Goal: Use online tool/utility: Utilize a website feature to perform a specific function

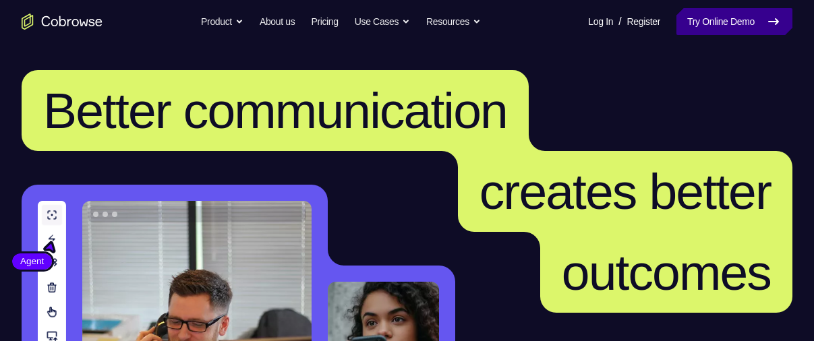
click at [750, 16] on link "Try Online Demo" at bounding box center [734, 21] width 116 height 27
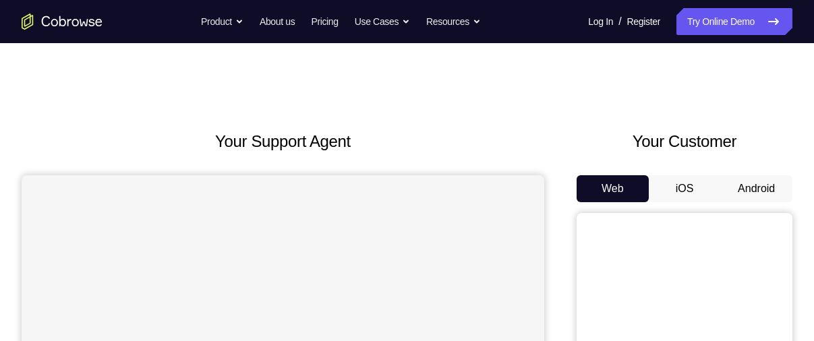
scroll to position [96, 0]
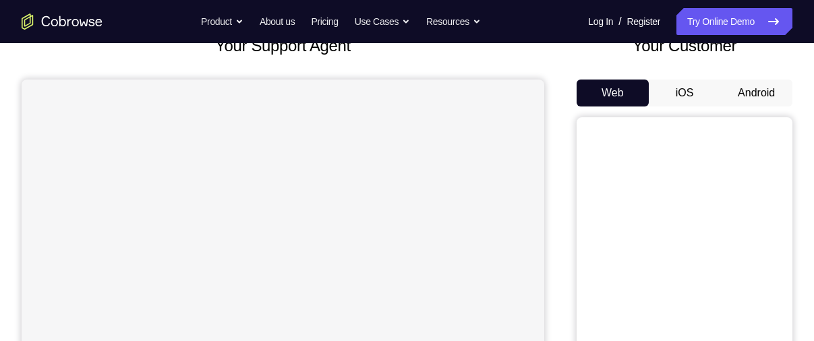
click at [770, 94] on button "Android" at bounding box center [756, 93] width 72 height 27
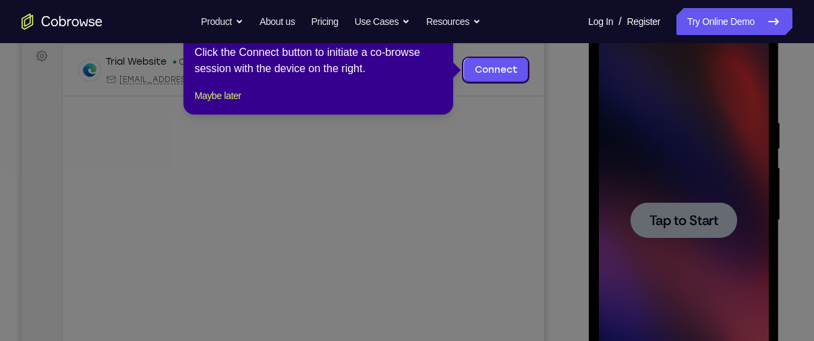
scroll to position [202, 0]
click at [231, 103] on button "Maybe later" at bounding box center [217, 95] width 47 height 16
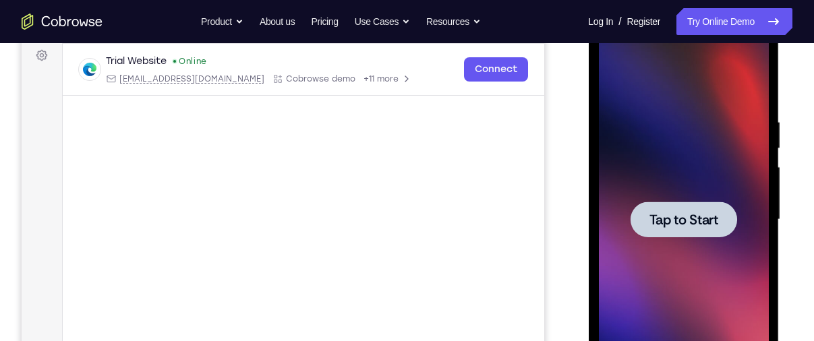
click at [674, 233] on div at bounding box center [683, 220] width 107 height 36
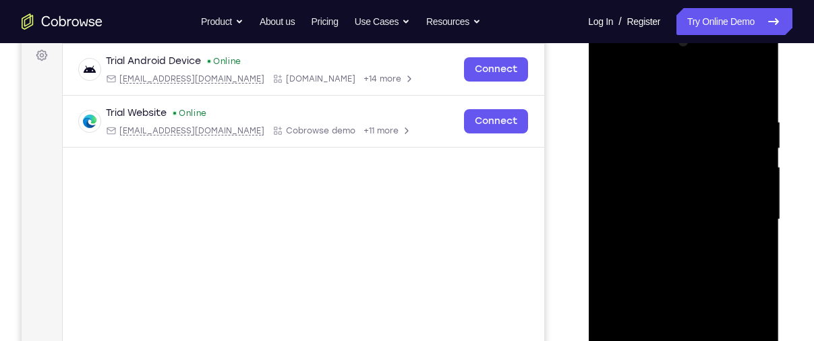
scroll to position [285, 0]
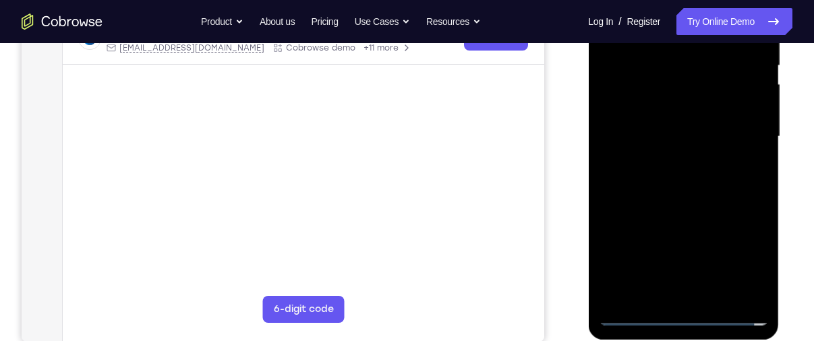
click at [675, 311] on div at bounding box center [683, 137] width 170 height 378
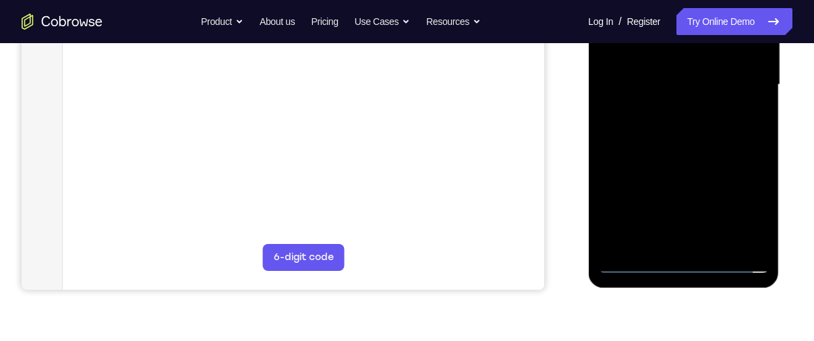
scroll to position [338, 0]
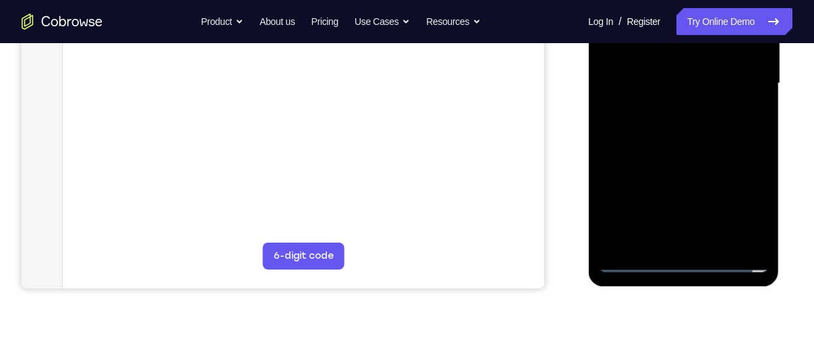
click at [748, 207] on div at bounding box center [683, 84] width 170 height 378
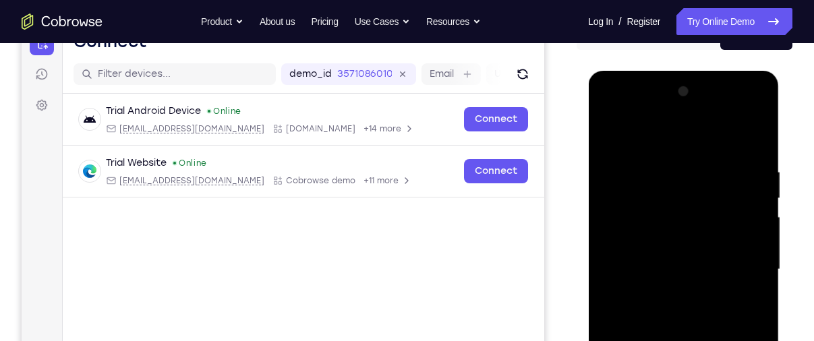
scroll to position [173, 0]
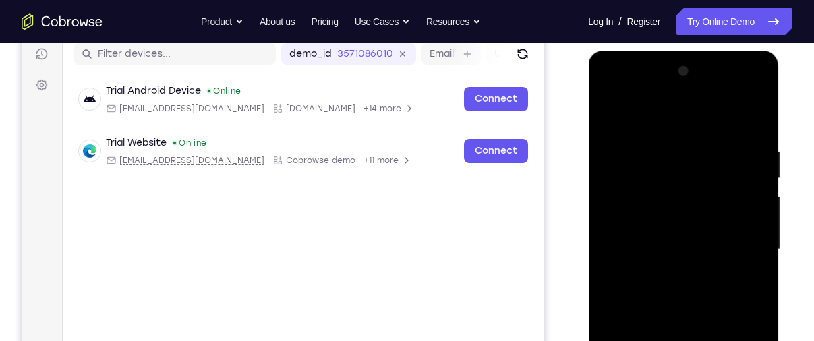
click at [665, 119] on div at bounding box center [683, 250] width 170 height 378
click at [651, 167] on div at bounding box center [683, 250] width 170 height 378
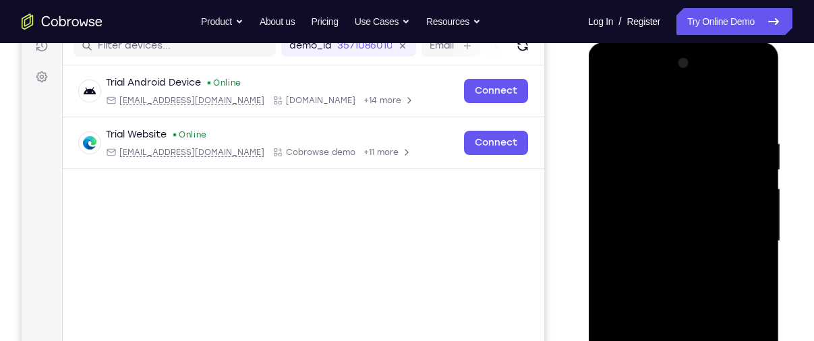
scroll to position [174, 0]
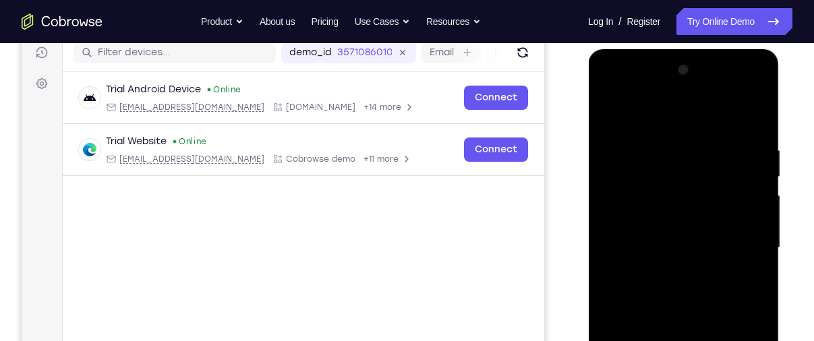
click at [707, 194] on div at bounding box center [683, 248] width 170 height 378
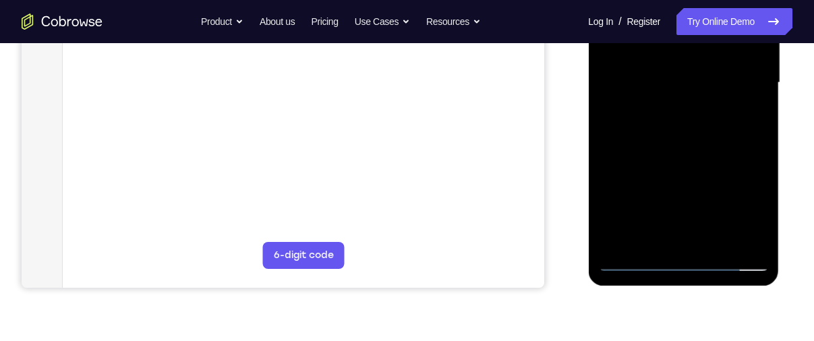
scroll to position [359, 0]
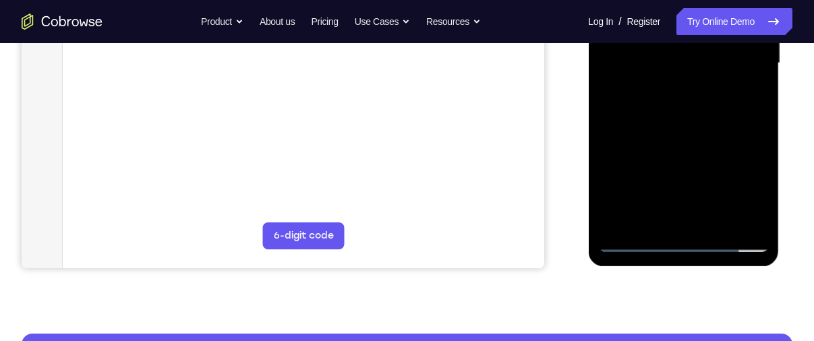
click at [666, 161] on div at bounding box center [683, 64] width 170 height 378
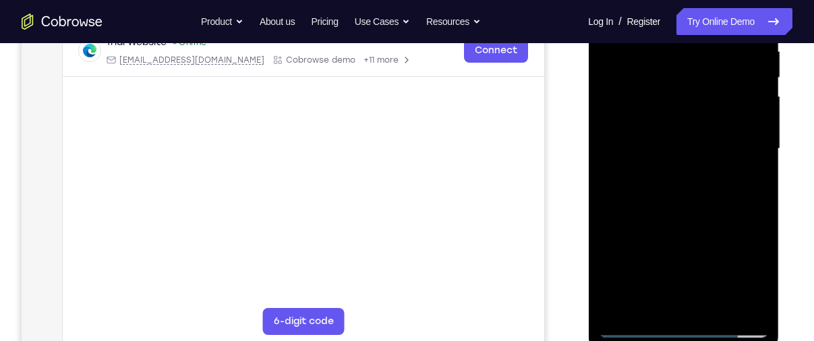
scroll to position [272, 0]
click at [667, 111] on div at bounding box center [683, 150] width 170 height 378
click at [633, 324] on div at bounding box center [683, 150] width 170 height 378
click at [634, 328] on div at bounding box center [683, 150] width 170 height 378
click at [656, 184] on div at bounding box center [683, 150] width 170 height 378
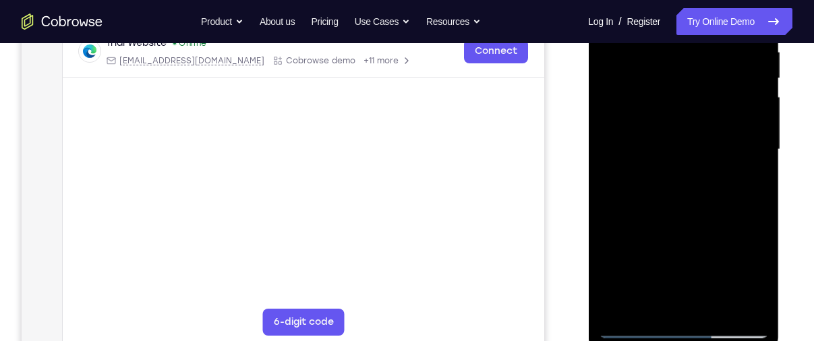
click at [628, 178] on div at bounding box center [683, 150] width 170 height 378
click at [671, 93] on div at bounding box center [683, 150] width 170 height 378
click at [653, 165] on div at bounding box center [683, 150] width 170 height 378
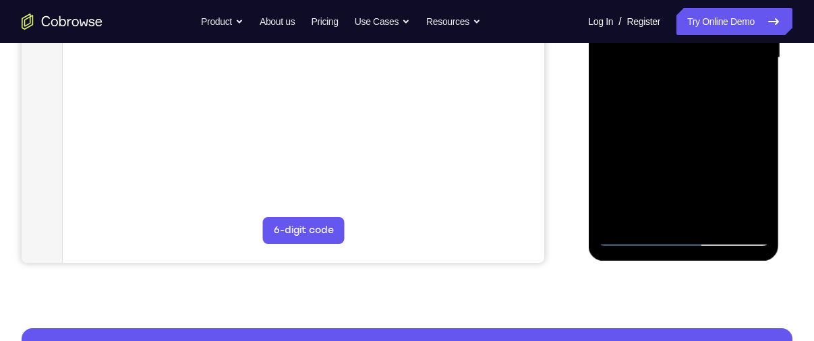
scroll to position [363, 0]
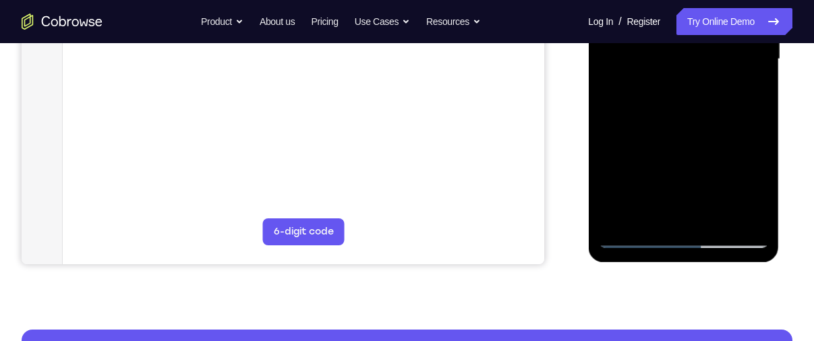
click at [756, 216] on div at bounding box center [683, 60] width 170 height 378
click at [759, 220] on div at bounding box center [683, 60] width 170 height 378
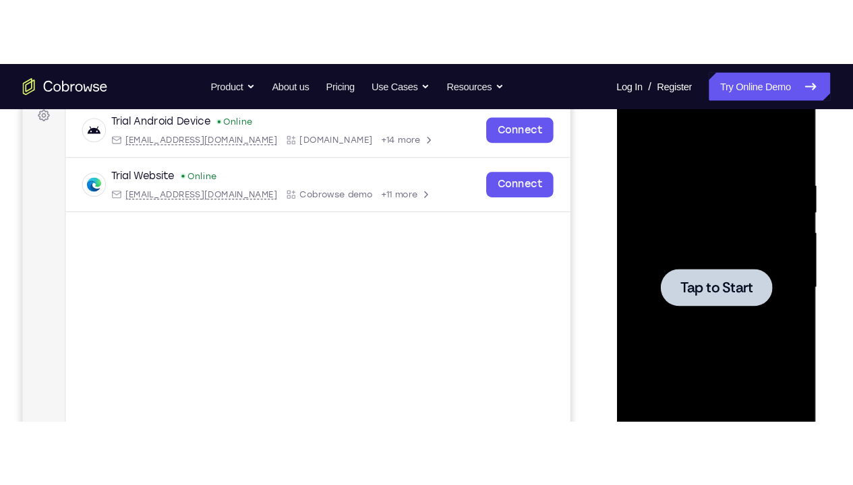
scroll to position [208, 0]
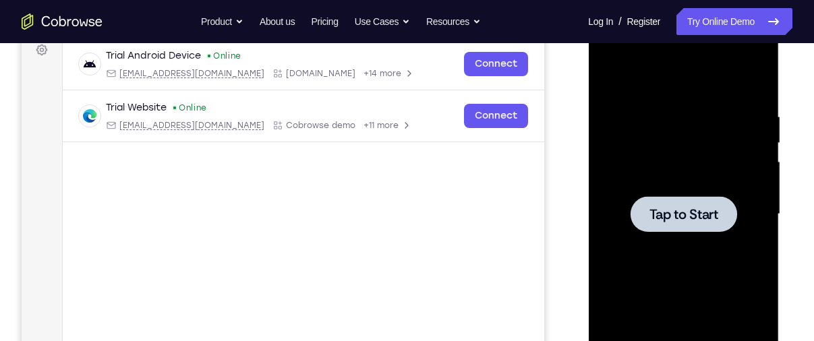
click at [703, 217] on span "Tap to Start" at bounding box center [683, 214] width 69 height 13
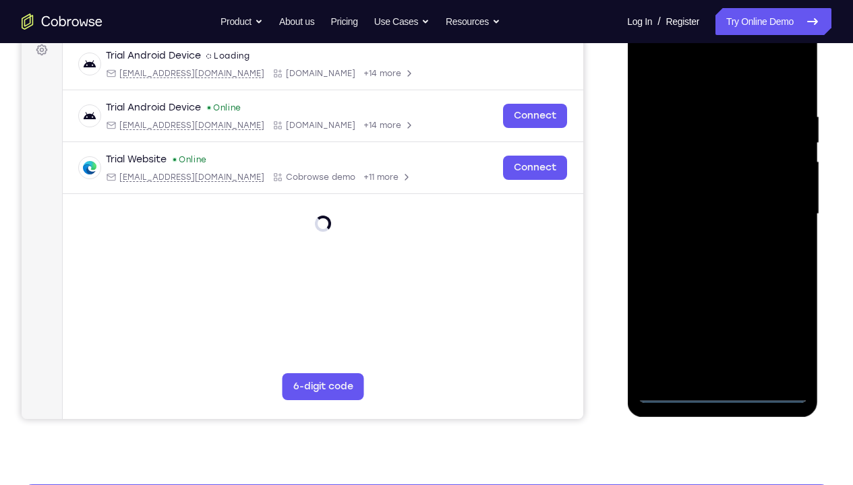
click at [727, 340] on div at bounding box center [722, 215] width 170 height 378
click at [718, 340] on div at bounding box center [722, 215] width 170 height 378
click at [787, 340] on div at bounding box center [722, 215] width 170 height 378
click at [693, 93] on div at bounding box center [722, 215] width 170 height 378
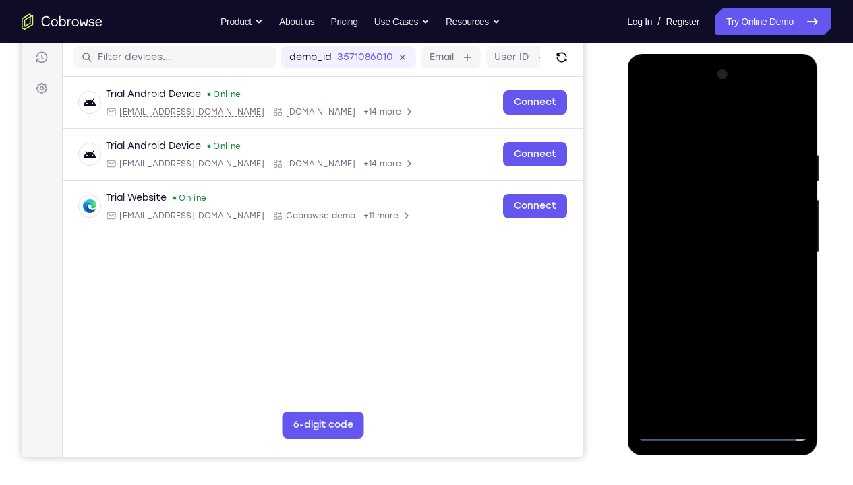
scroll to position [169, 0]
click at [692, 179] on div at bounding box center [722, 254] width 170 height 378
click at [745, 196] on div at bounding box center [722, 254] width 170 height 378
click at [694, 340] on div at bounding box center [722, 254] width 170 height 378
click at [719, 223] on div at bounding box center [722, 254] width 170 height 378
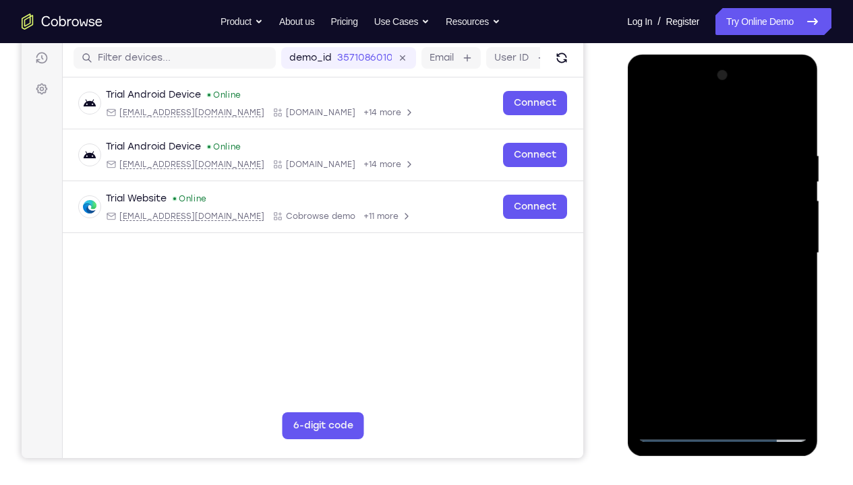
click at [668, 340] on div at bounding box center [722, 254] width 170 height 378
click at [711, 288] on div at bounding box center [722, 254] width 170 height 378
click at [672, 280] on div at bounding box center [722, 254] width 170 height 378
click at [711, 197] on div at bounding box center [722, 254] width 170 height 378
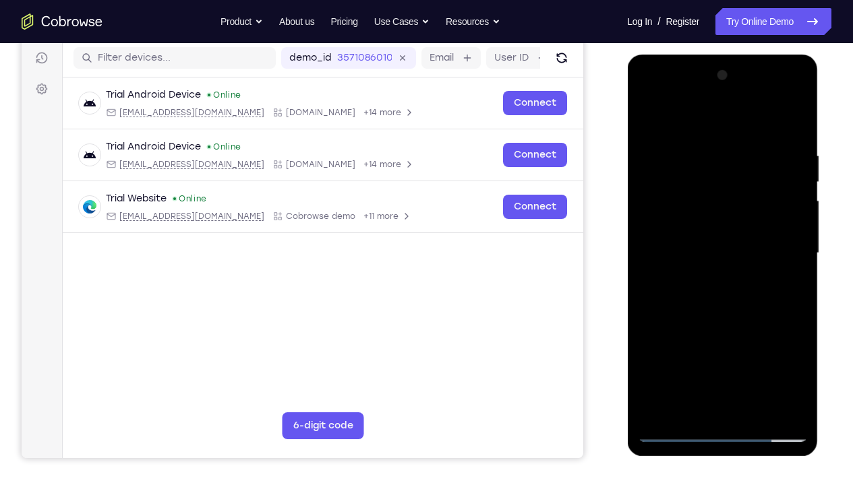
click at [711, 197] on div at bounding box center [722, 254] width 170 height 378
click at [707, 266] on div at bounding box center [722, 254] width 170 height 378
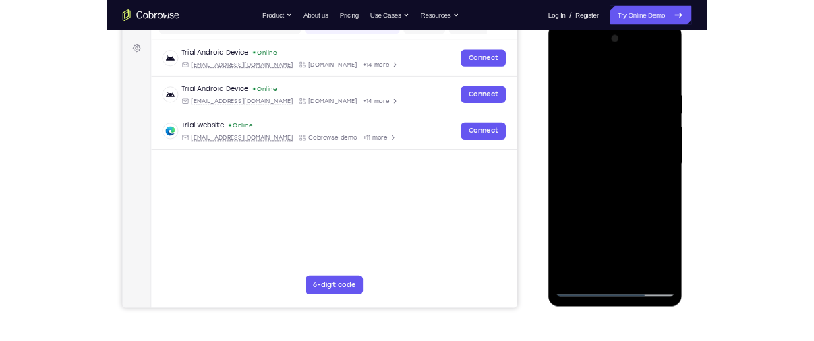
scroll to position [191, 0]
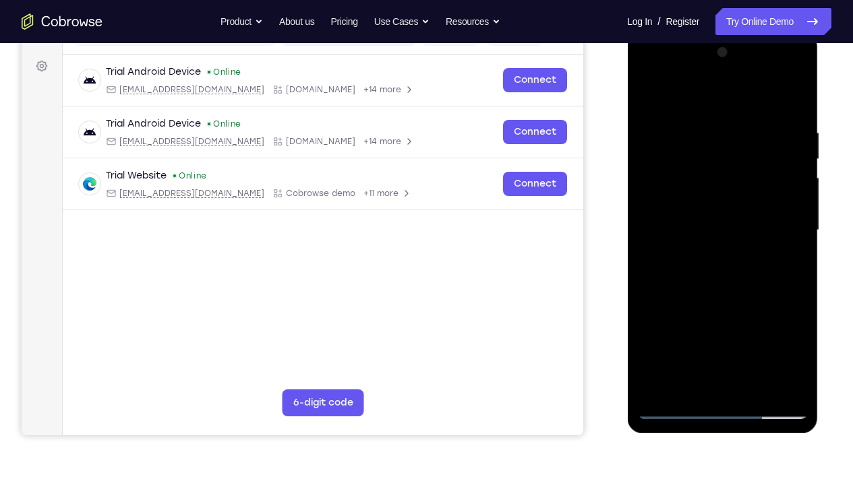
drag, startPoint x: 716, startPoint y: 309, endPoint x: 726, endPoint y: 318, distance: 13.4
click at [726, 318] on div at bounding box center [722, 231] width 170 height 378
click at [797, 179] on div at bounding box center [722, 231] width 170 height 378
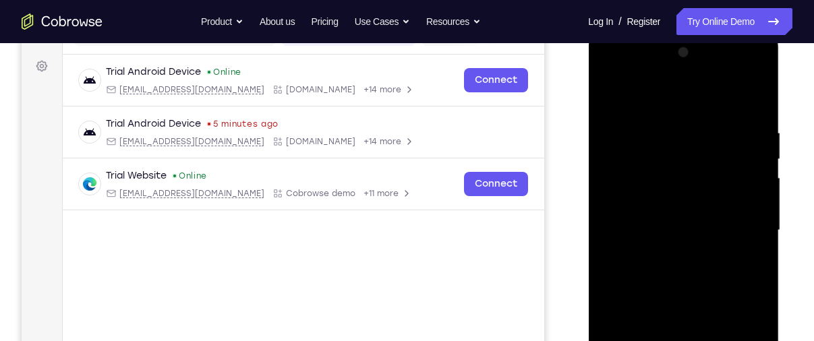
scroll to position [37, 0]
